Goal: Check status: Check status

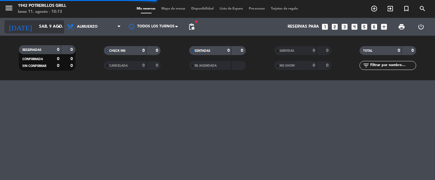
click at [36, 27] on input "sáb. 9 ago." at bounding box center [62, 26] width 53 height 11
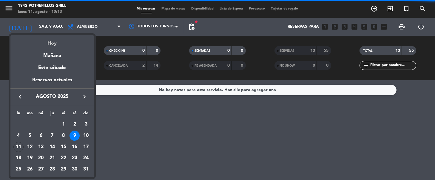
scroll to position [27, 0]
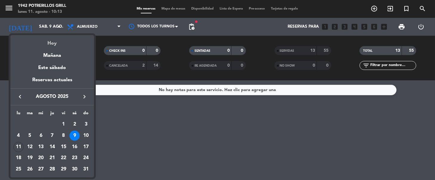
click at [53, 44] on div "Hoy" at bounding box center [51, 41] width 83 height 12
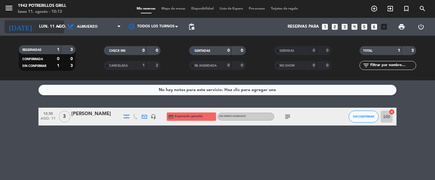
click at [43, 22] on input "lun. 11 ago." at bounding box center [62, 26] width 53 height 11
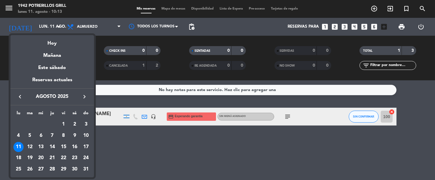
click at [2, 55] on div at bounding box center [217, 90] width 435 height 180
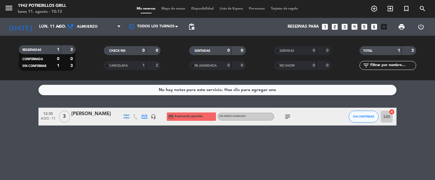
click at [289, 117] on icon "subject" at bounding box center [287, 116] width 7 height 7
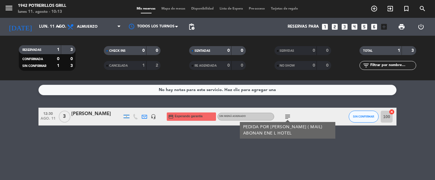
click at [300, 111] on div "subject PEDIDA POR [PERSON_NAME] ( MAIL) ABONAN ENE L HOTEL" at bounding box center [301, 117] width 54 height 18
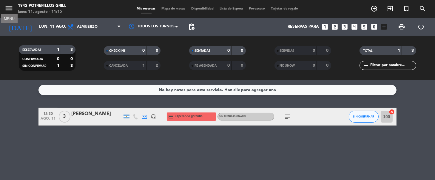
click at [8, 5] on icon "menu" at bounding box center [8, 8] width 9 height 9
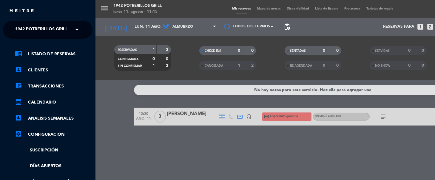
click at [36, 30] on span "1942 Potrerillos Grill" at bounding box center [41, 30] width 52 height 13
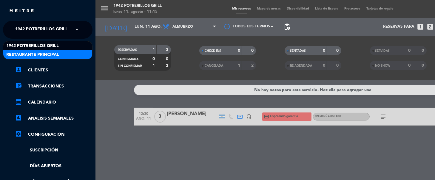
click at [33, 53] on span "Restaurante Principal" at bounding box center [32, 55] width 53 height 7
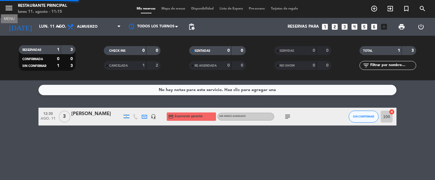
click at [6, 4] on icon "menu" at bounding box center [8, 8] width 9 height 9
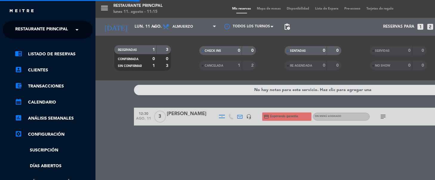
click at [19, 32] on span "Restaurante Principal" at bounding box center [41, 30] width 53 height 13
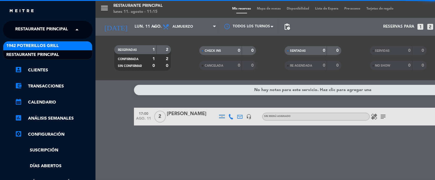
click at [26, 45] on span "1942 Potrerillos Grill" at bounding box center [32, 46] width 52 height 7
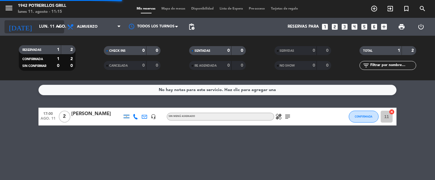
click at [36, 25] on input "lun. 11 ago." at bounding box center [62, 26] width 53 height 11
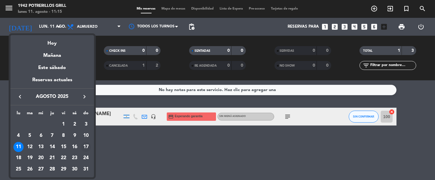
click at [86, 147] on div "17" at bounding box center [86, 147] width 10 height 10
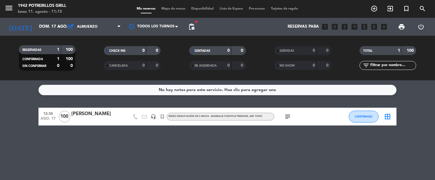
click at [288, 119] on icon "subject" at bounding box center [287, 116] width 7 height 7
click at [304, 114] on div "subject FPATURZO" at bounding box center [301, 117] width 54 height 18
drag, startPoint x: 11, startPoint y: 7, endPoint x: 11, endPoint y: 11, distance: 3.6
click at [11, 11] on icon "menu" at bounding box center [8, 8] width 9 height 9
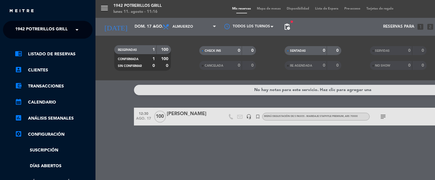
click at [121, 21] on div "menu 1942 Potrerillos Grill [DATE] 11. agosto - 11:16 Mis reservas Mapa de mesa…" at bounding box center [312, 90] width 435 height 180
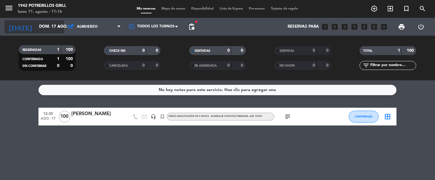
click at [46, 26] on input "dom. 17 ago." at bounding box center [62, 26] width 53 height 11
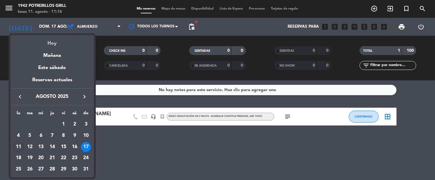
click at [50, 43] on div "Hoy" at bounding box center [51, 41] width 83 height 12
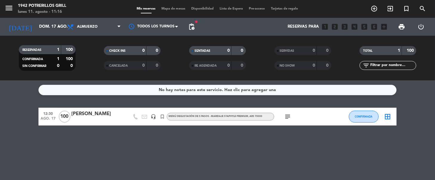
type input "lun. 11 ago."
